Goal: Information Seeking & Learning: Learn about a topic

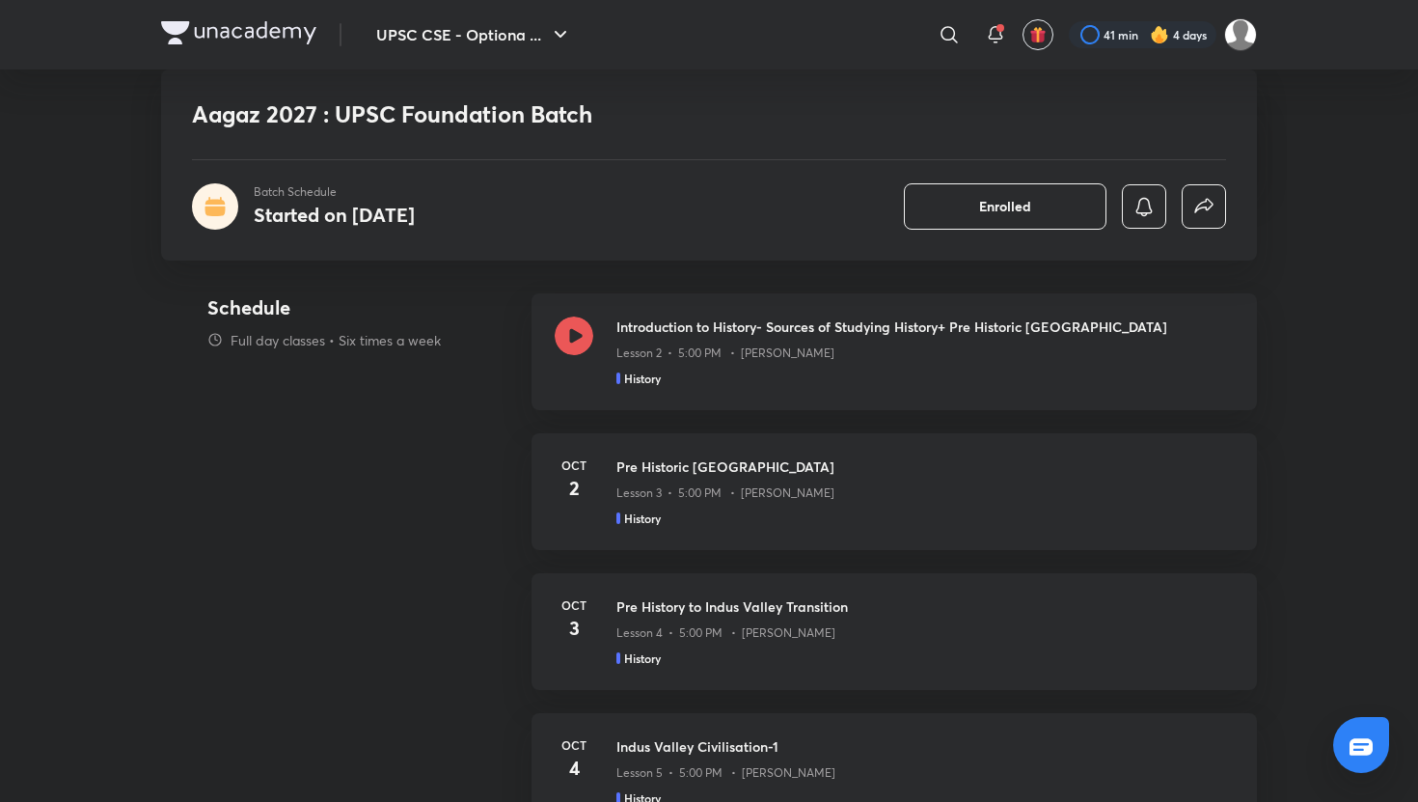
scroll to position [864, 0]
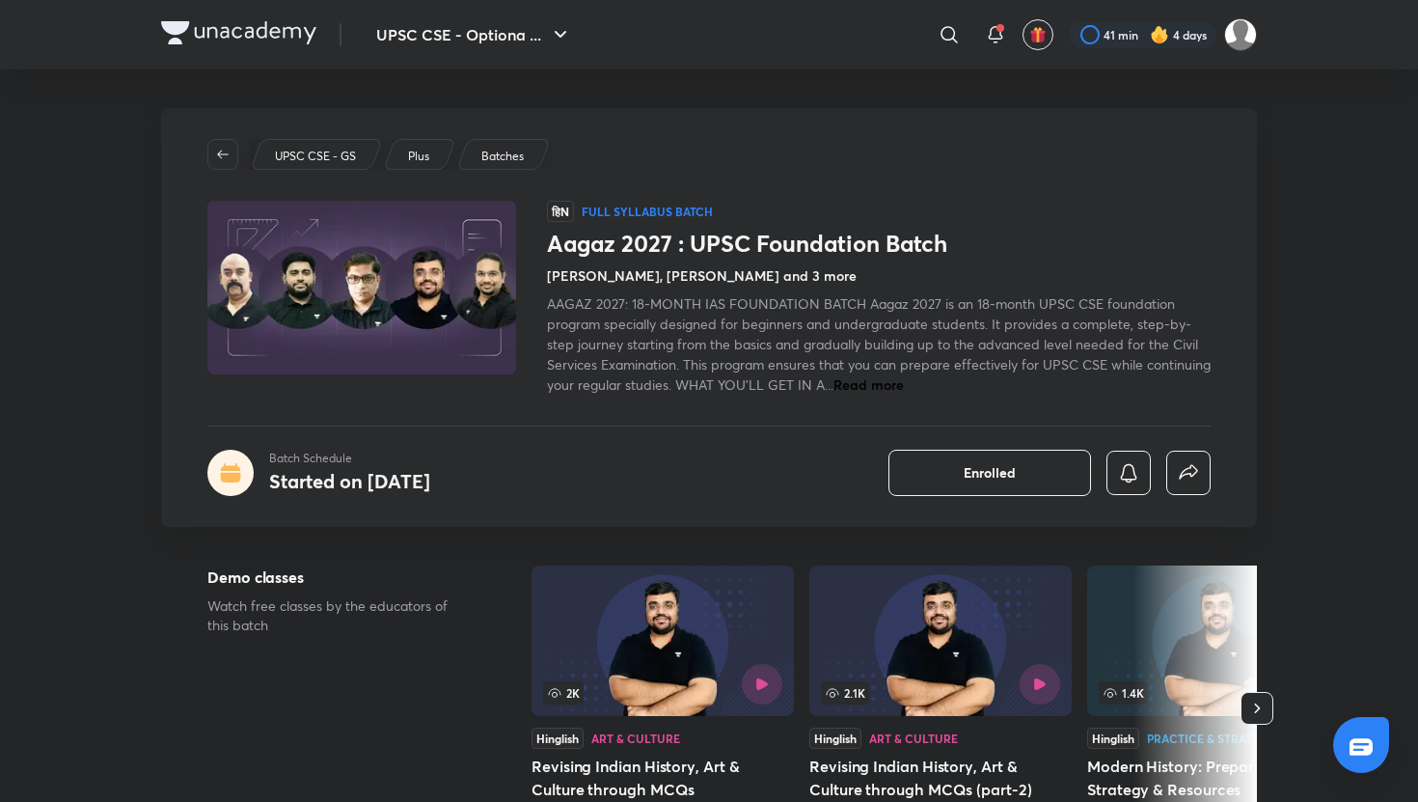
click at [904, 380] on span "Read more" at bounding box center [869, 384] width 70 height 18
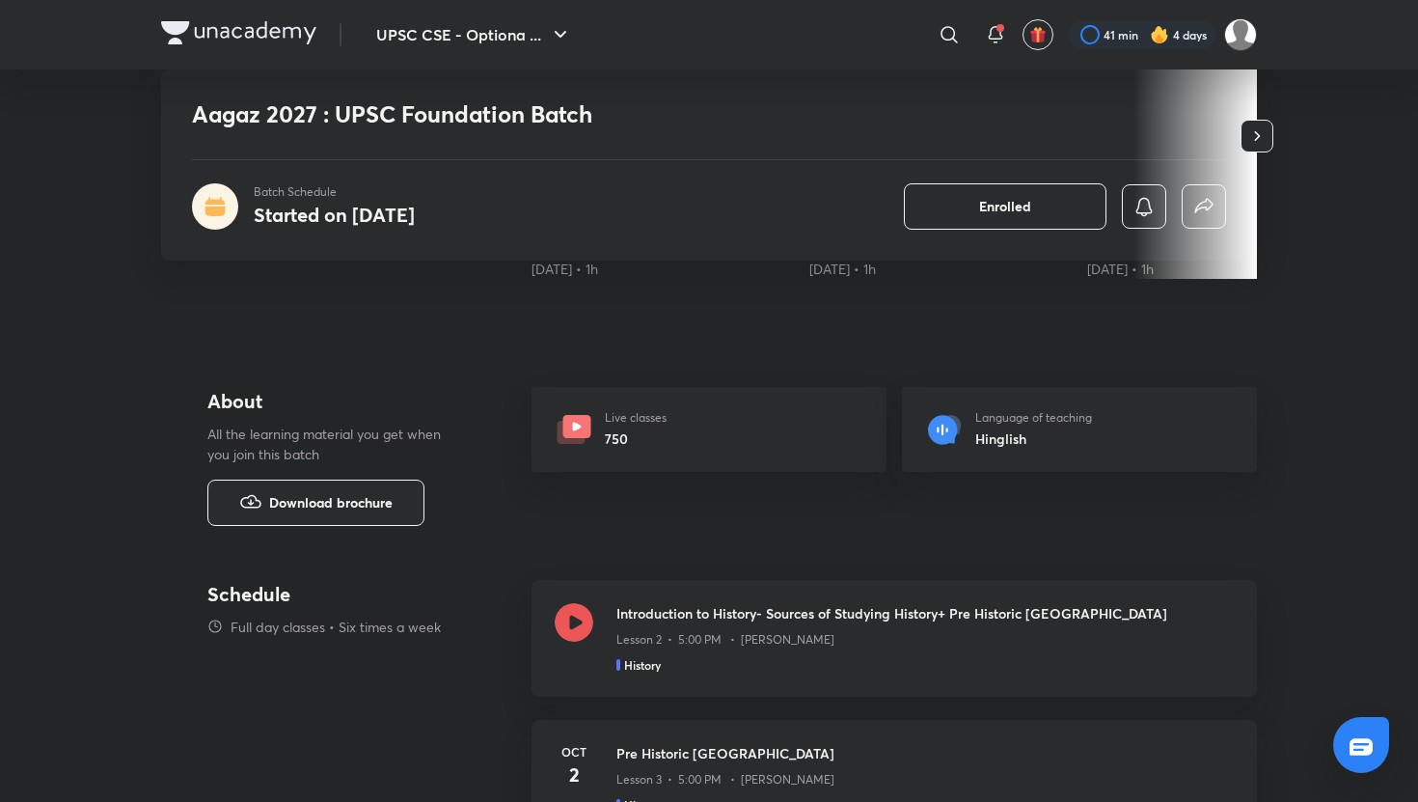
scroll to position [774, 0]
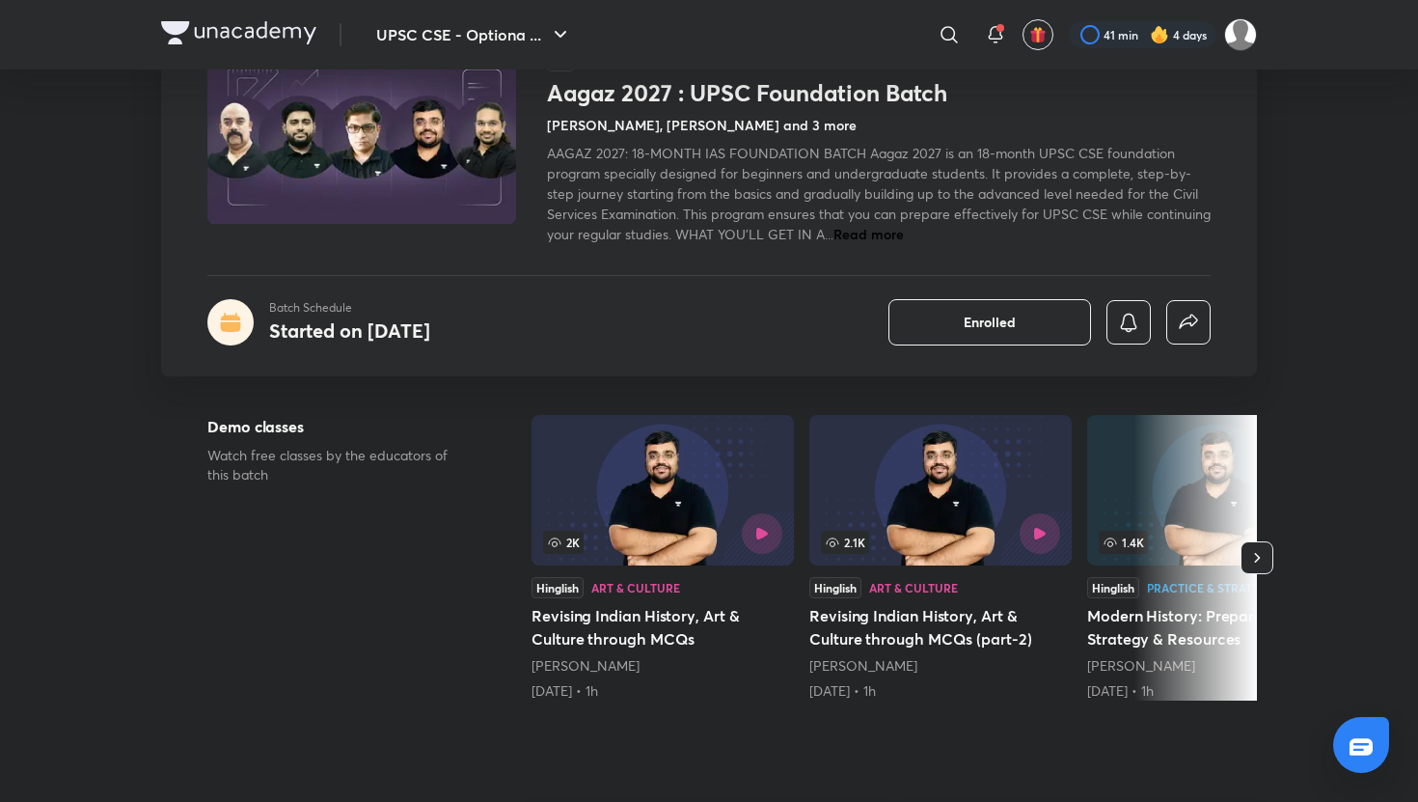
scroll to position [163, 0]
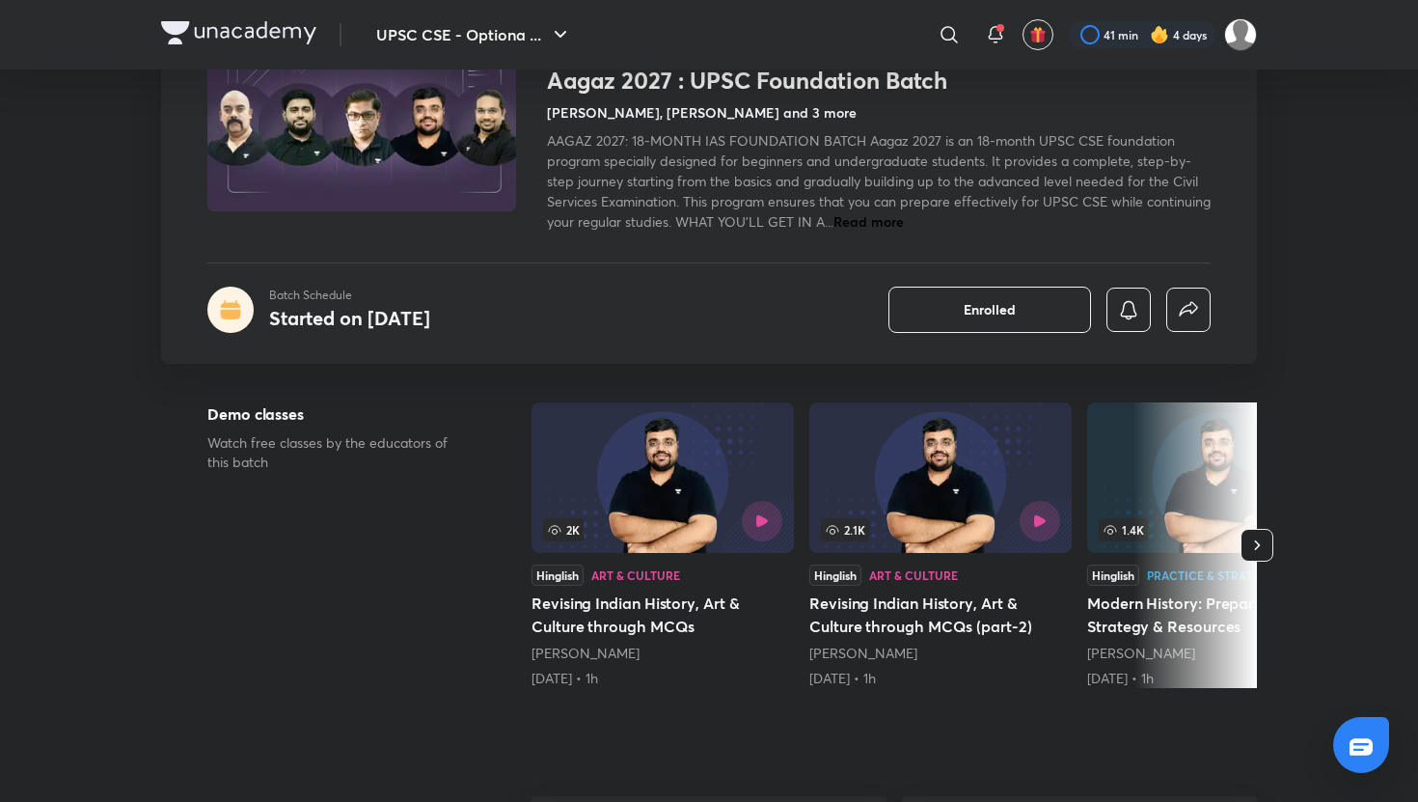
click at [1192, 551] on icon "button" at bounding box center [1256, 544] width 19 height 19
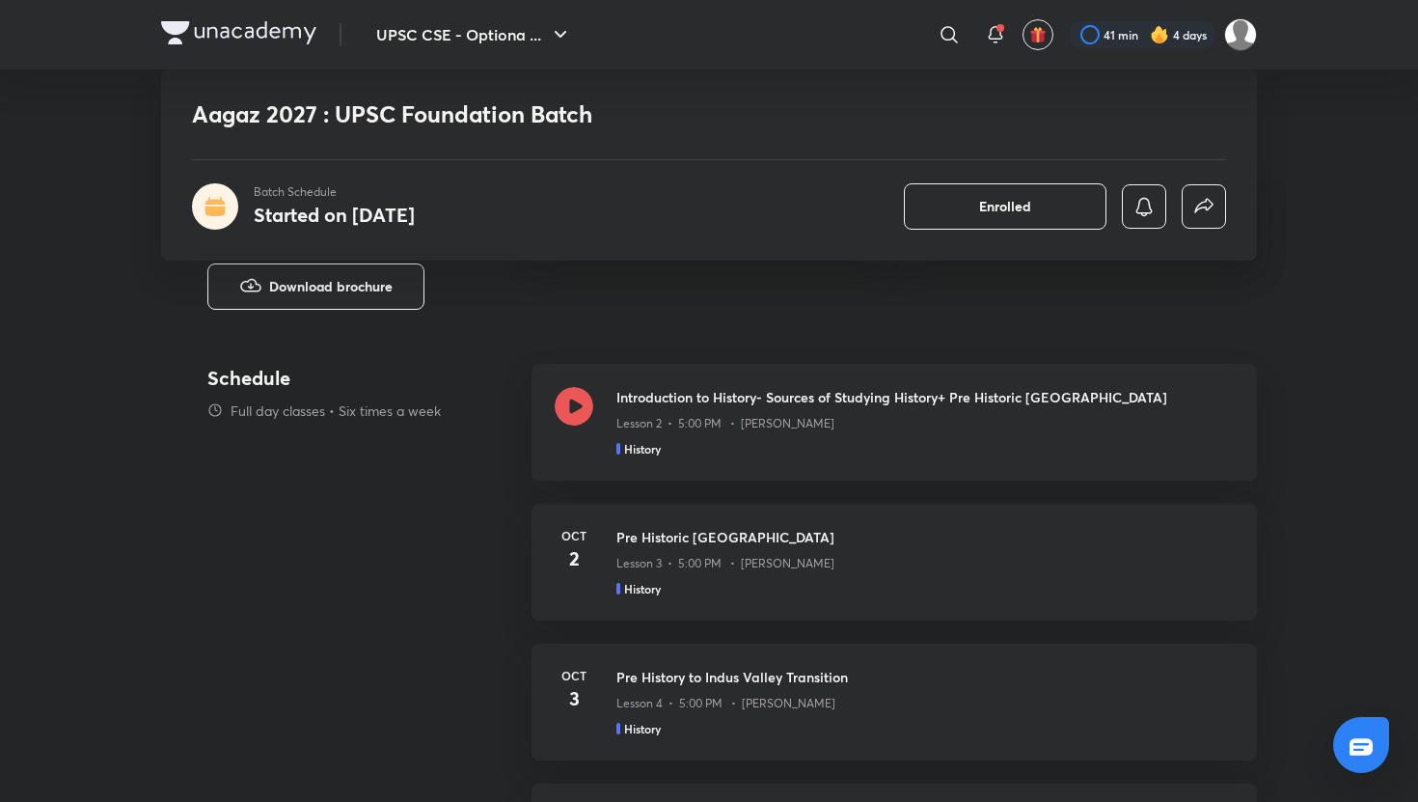
scroll to position [770, 0]
